Goal: Task Accomplishment & Management: Use online tool/utility

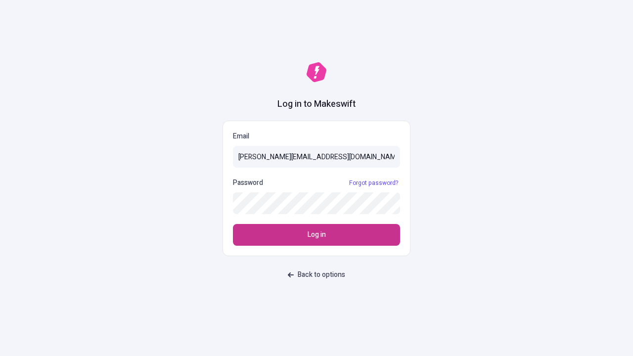
click at [316, 235] on span "Log in" at bounding box center [316, 234] width 18 height 11
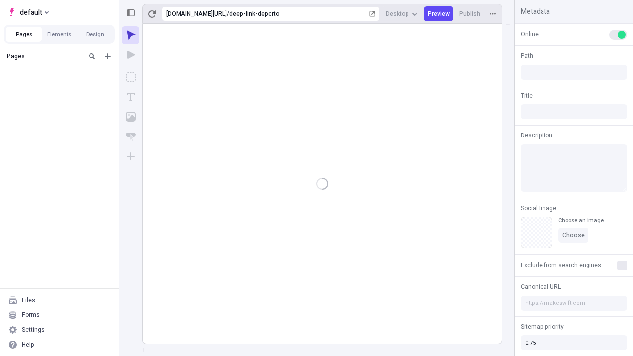
type input "/deep-link-deporto"
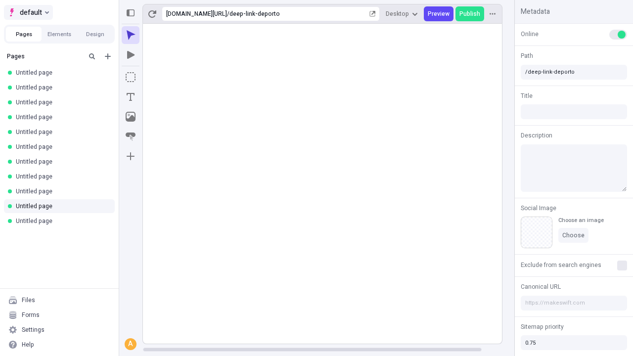
click at [28, 12] on span "default" at bounding box center [31, 12] width 22 height 12
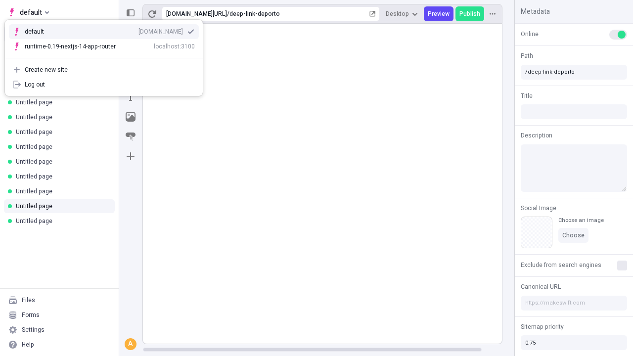
click at [138, 30] on div "[DOMAIN_NAME]" at bounding box center [160, 32] width 44 height 8
click at [108, 56] on icon "Add new" at bounding box center [108, 56] width 6 height 6
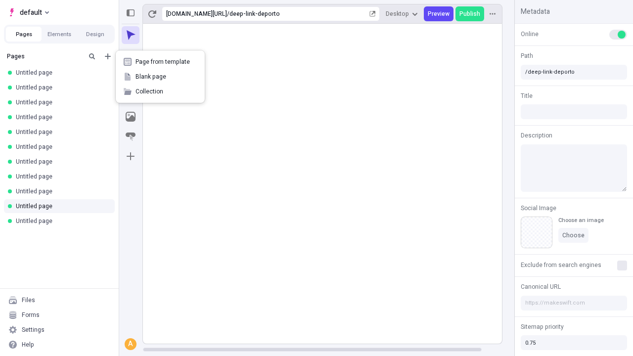
click at [160, 77] on span "Blank page" at bounding box center [165, 77] width 61 height 8
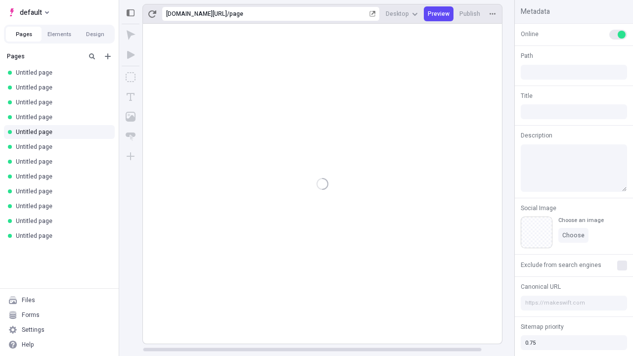
type input "/page"
